Goal: Task Accomplishment & Management: Use online tool/utility

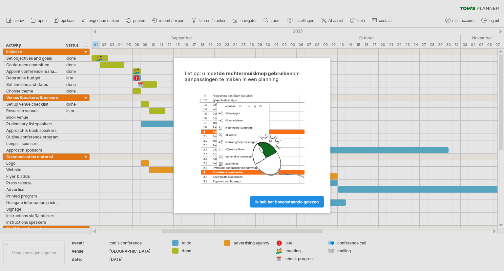
click at [300, 205] on link "ik heb het bovenstaande gelezen" at bounding box center [287, 201] width 74 height 11
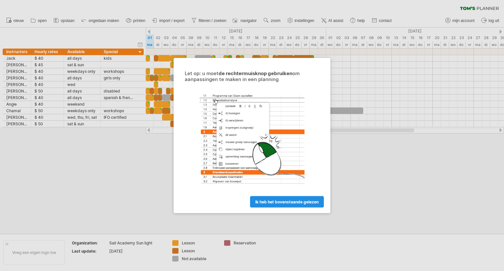
click at [283, 202] on span "ik heb het bovenstaande gelezen" at bounding box center [286, 201] width 63 height 5
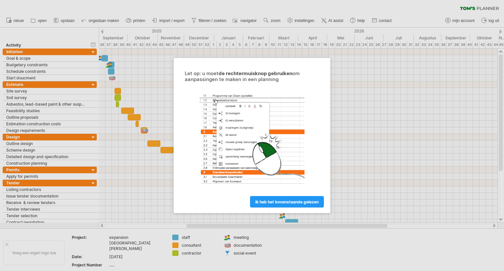
click at [290, 201] on span "ik heb het bovenstaande gelezen" at bounding box center [286, 201] width 63 height 5
